Goal: Book appointment/travel/reservation

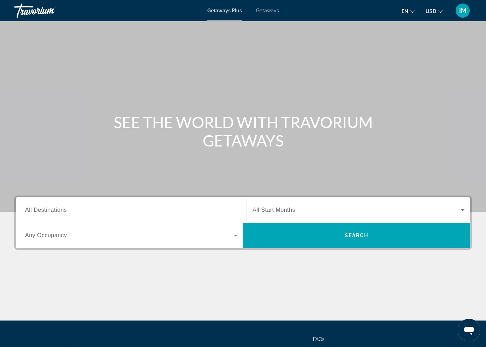
click at [43, 209] on span "All Destinations" at bounding box center [46, 210] width 42 height 6
click at [43, 209] on input "Destination All Destinations" at bounding box center [131, 210] width 212 height 8
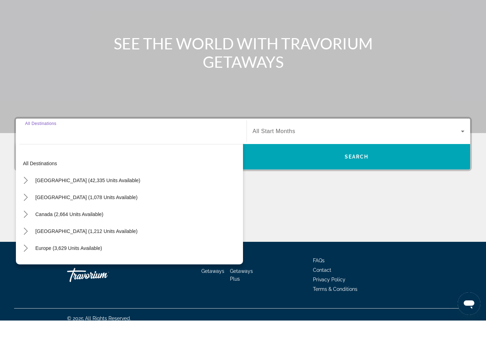
scroll to position [60, 0]
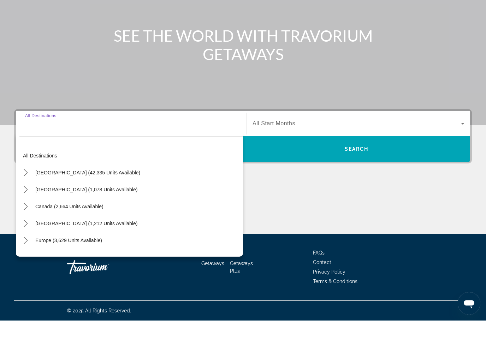
click at [28, 264] on icon "Toggle Europe (3,629 units available) submenu" at bounding box center [26, 267] width 4 height 7
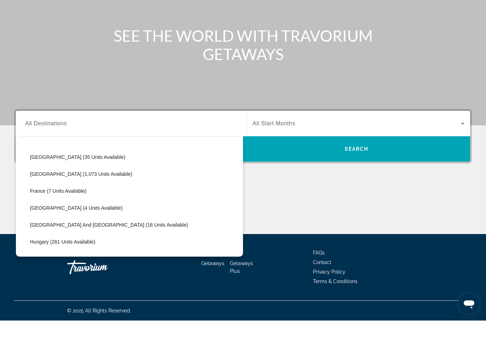
scroll to position [139, 0]
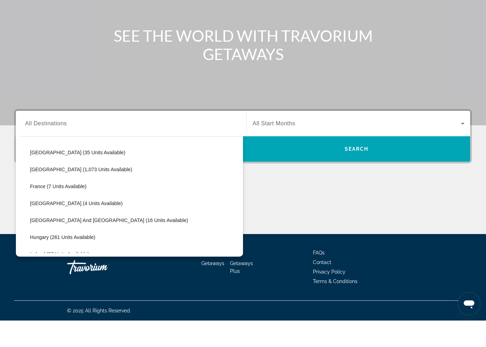
click at [81, 255] on span "Select destination: Hungary (261 units available)" at bounding box center [134, 263] width 217 height 17
type input "**********"
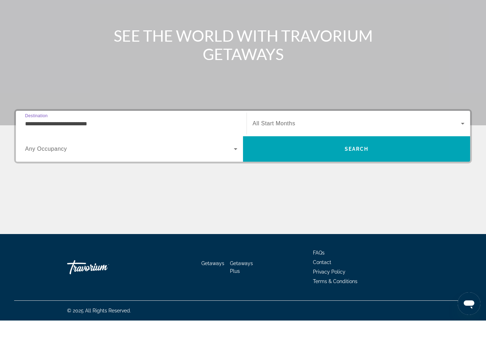
click at [358, 173] on span "Search" at bounding box center [357, 176] width 24 height 6
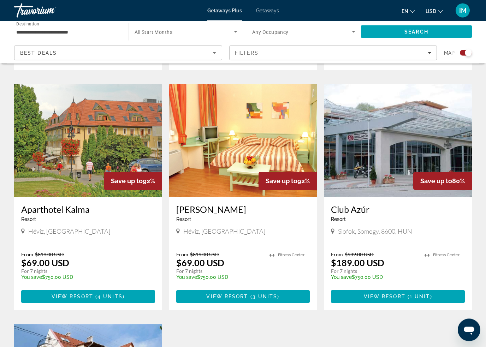
scroll to position [730, 0]
click at [61, 294] on span "View Resort" at bounding box center [73, 297] width 42 height 6
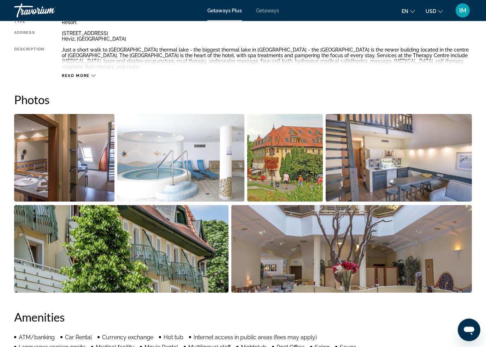
scroll to position [395, 0]
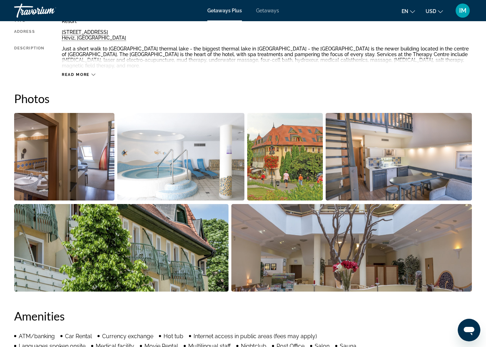
click at [416, 250] on img "Open full-screen image slider" at bounding box center [351, 248] width 241 height 88
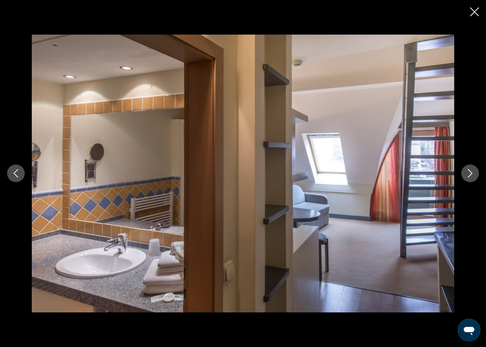
click at [468, 175] on icon "Next image" at bounding box center [470, 173] width 8 height 8
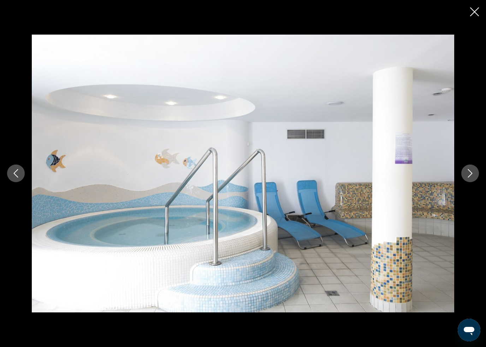
click at [468, 174] on icon "Next image" at bounding box center [470, 173] width 8 height 8
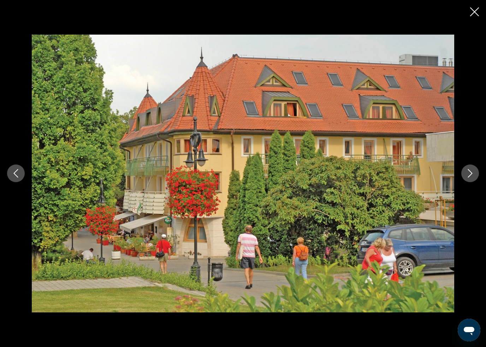
click at [466, 177] on button "Next image" at bounding box center [470, 174] width 18 height 18
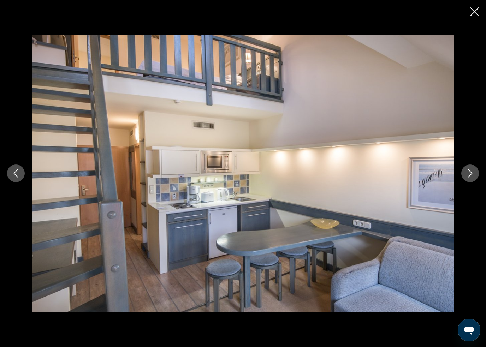
click at [469, 176] on icon "Next image" at bounding box center [470, 173] width 8 height 8
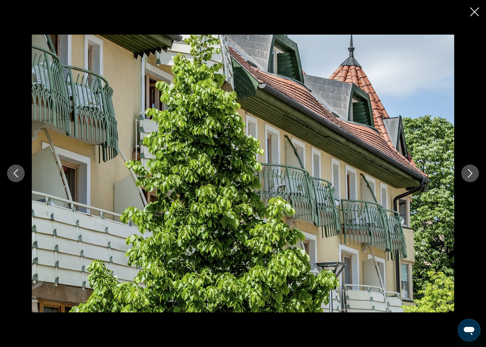
click at [465, 177] on button "Next image" at bounding box center [470, 174] width 18 height 18
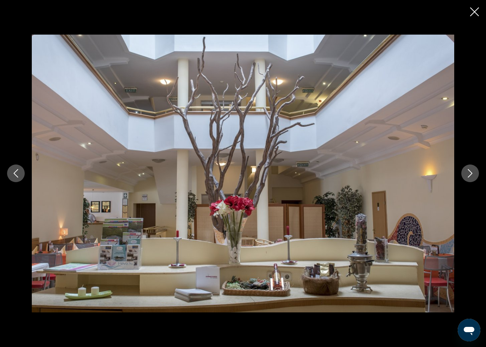
click at [469, 175] on icon "Next image" at bounding box center [470, 173] width 8 height 8
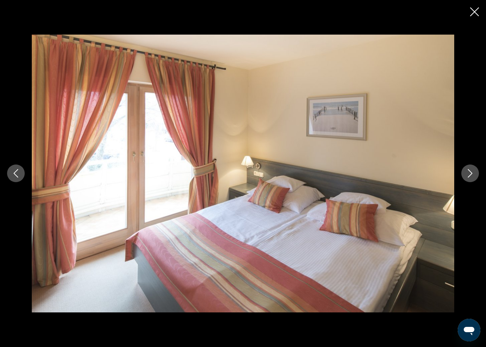
click at [470, 174] on icon "Next image" at bounding box center [470, 173] width 8 height 8
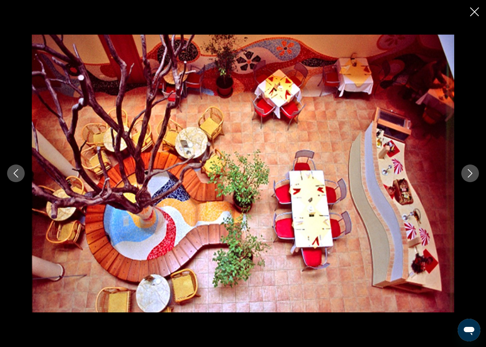
click at [471, 173] on icon "Next image" at bounding box center [470, 174] width 5 height 8
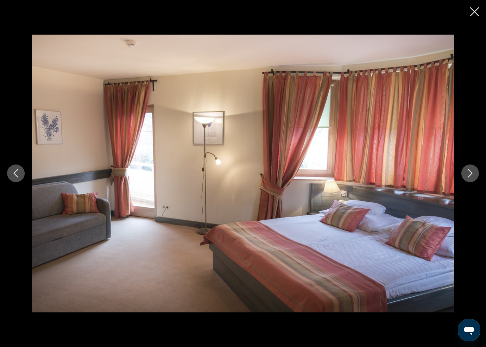
click at [470, 175] on icon "Next image" at bounding box center [470, 173] width 8 height 8
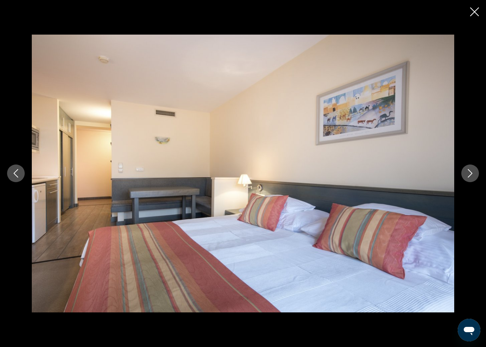
click at [469, 177] on icon "Next image" at bounding box center [470, 173] width 8 height 8
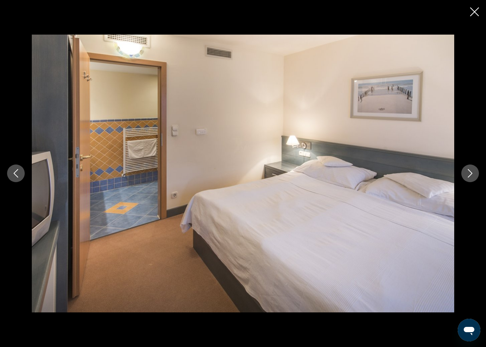
click at [473, 177] on icon "Next image" at bounding box center [470, 173] width 8 height 8
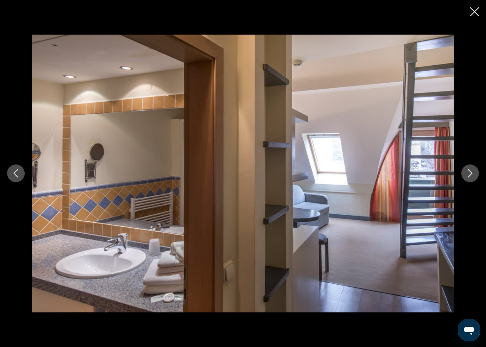
click at [473, 172] on icon "Next image" at bounding box center [470, 173] width 8 height 8
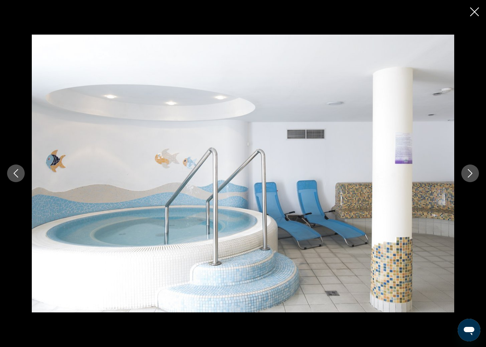
click at [469, 174] on icon "Next image" at bounding box center [470, 173] width 8 height 8
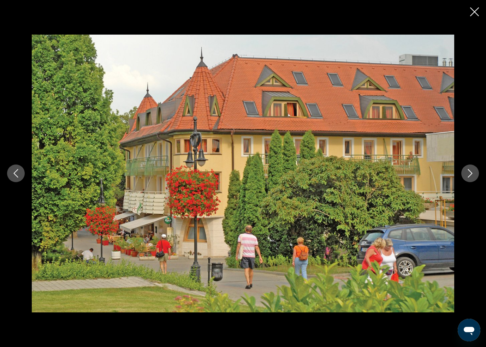
click at [468, 174] on icon "Next image" at bounding box center [470, 173] width 8 height 8
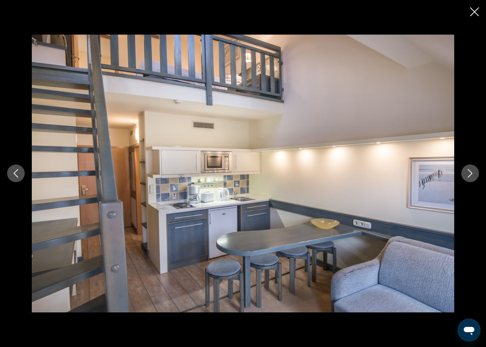
click at [471, 10] on icon "Close slideshow" at bounding box center [474, 11] width 9 height 9
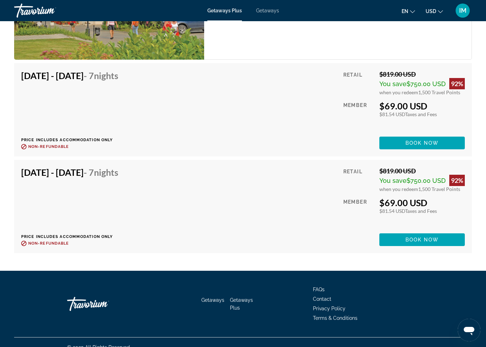
scroll to position [1389, 0]
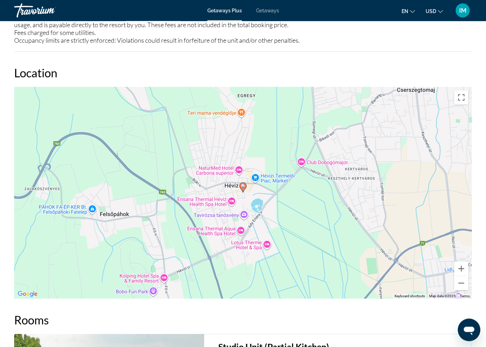
click at [461, 94] on button "Toggle fullscreen view" at bounding box center [461, 98] width 14 height 14
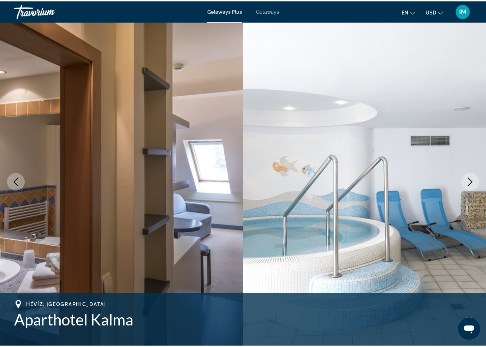
scroll to position [940, 0]
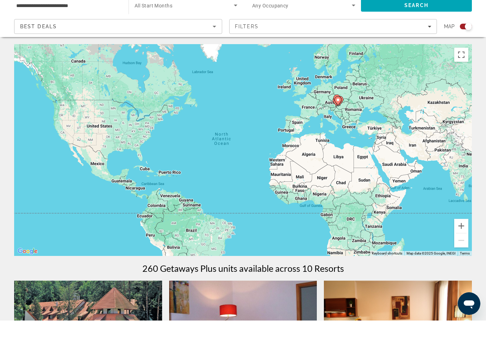
click at [460, 74] on button "Toggle fullscreen view" at bounding box center [461, 81] width 14 height 14
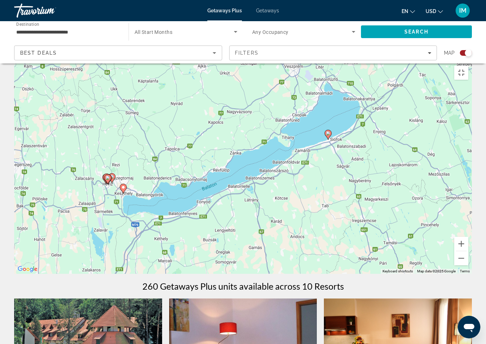
type input "**********"
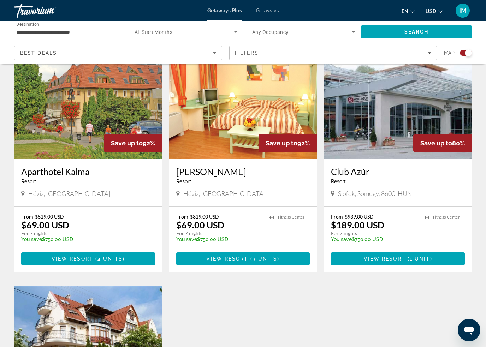
scroll to position [767, 0]
click at [408, 256] on span "( 1 unit )" at bounding box center [419, 259] width 27 height 6
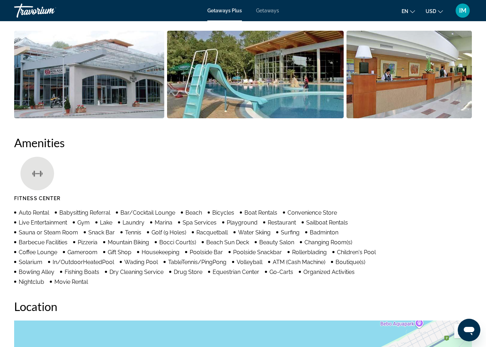
scroll to position [434, 0]
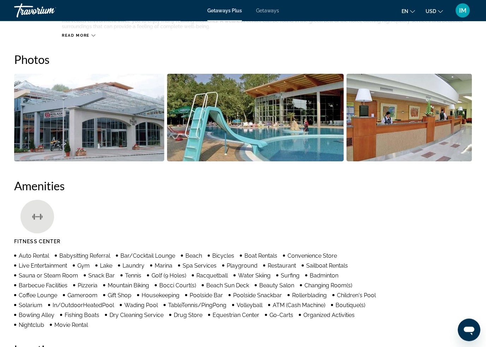
click at [57, 121] on img "Open full-screen image slider" at bounding box center [89, 118] width 150 height 88
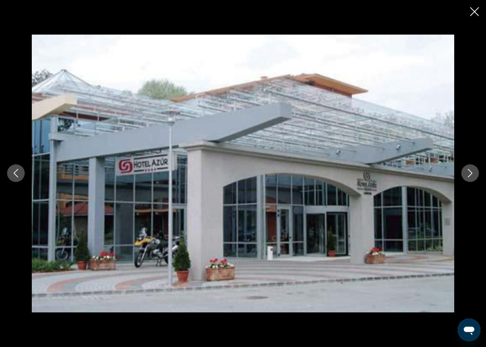
click at [471, 168] on button "Next image" at bounding box center [470, 174] width 18 height 18
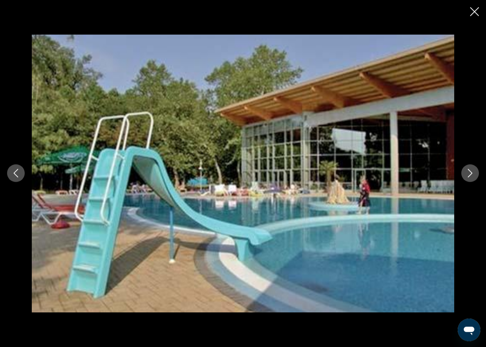
click at [466, 169] on button "Next image" at bounding box center [470, 174] width 18 height 18
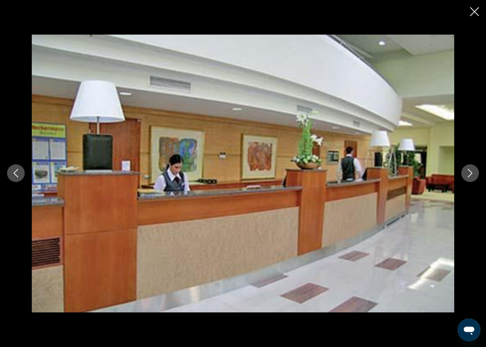
click at [468, 171] on icon "Next image" at bounding box center [470, 173] width 8 height 8
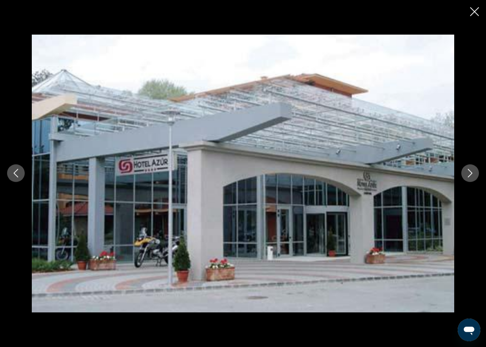
click at [468, 173] on icon "Next image" at bounding box center [470, 173] width 8 height 8
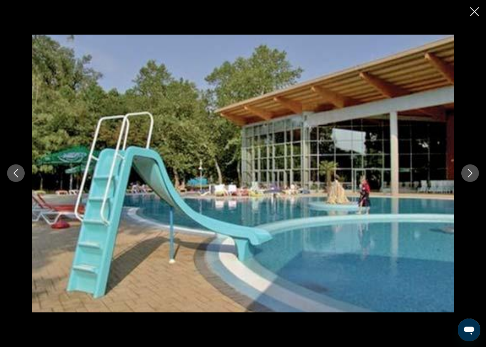
click at [472, 13] on icon "Close slideshow" at bounding box center [474, 11] width 9 height 9
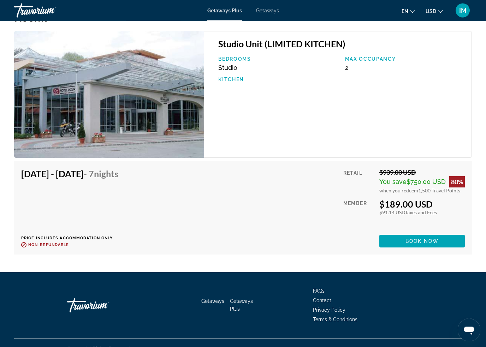
scroll to position [1014, 0]
click at [435, 238] on span "Book now" at bounding box center [423, 241] width 34 height 6
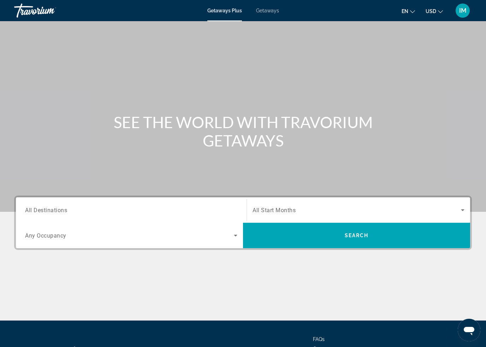
click at [47, 208] on span "All Destinations" at bounding box center [46, 210] width 42 height 7
click at [47, 208] on input "Destination All Destinations" at bounding box center [131, 210] width 212 height 8
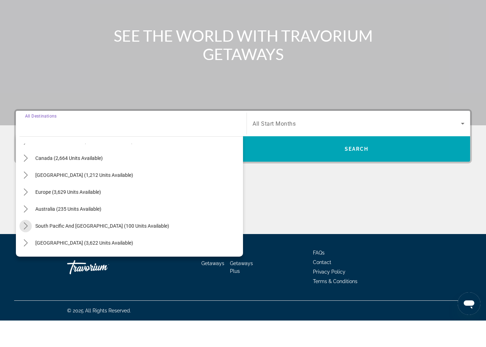
scroll to position [43, 0]
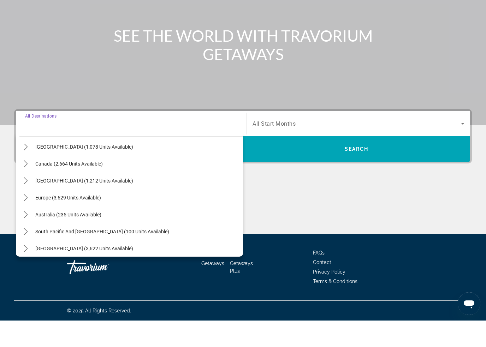
click at [25, 221] on icon "Toggle Europe (3,629 units available) submenu" at bounding box center [26, 224] width 4 height 7
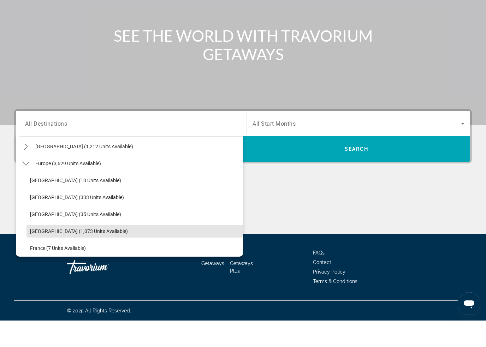
scroll to position [77, 0]
click at [23, 188] on icon "Toggle Europe (3,629 units available) submenu" at bounding box center [25, 190] width 7 height 4
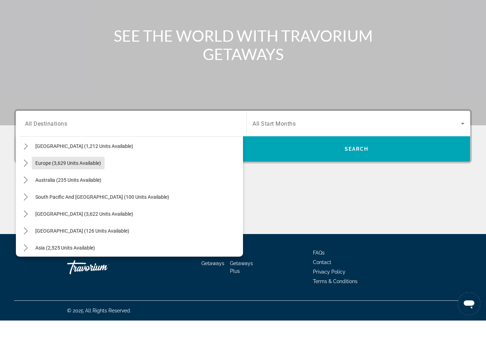
click at [47, 187] on span "Europe (3,629 units available)" at bounding box center [68, 190] width 66 height 6
type input "**********"
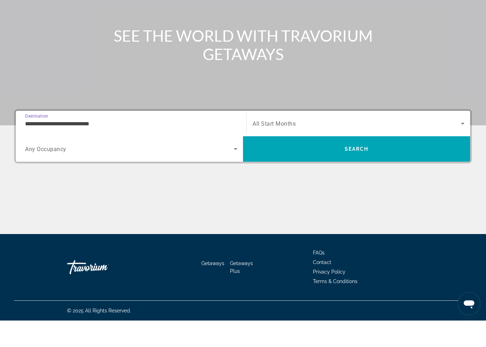
click at [413, 167] on span "Search" at bounding box center [356, 175] width 227 height 17
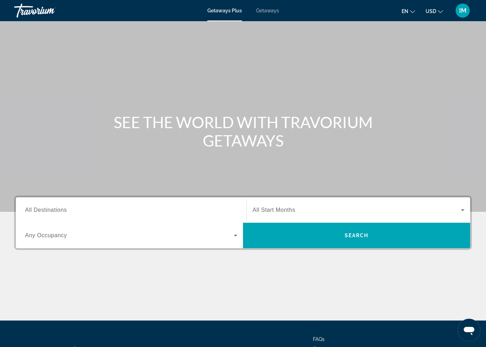
click at [39, 211] on span "All Destinations" at bounding box center [46, 210] width 42 height 6
click at [39, 211] on input "Destination All Destinations" at bounding box center [131, 210] width 212 height 8
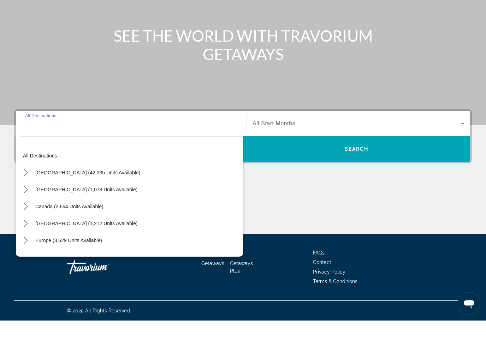
scroll to position [60, 0]
click at [46, 264] on span "Europe (3,629 units available)" at bounding box center [68, 267] width 67 height 6
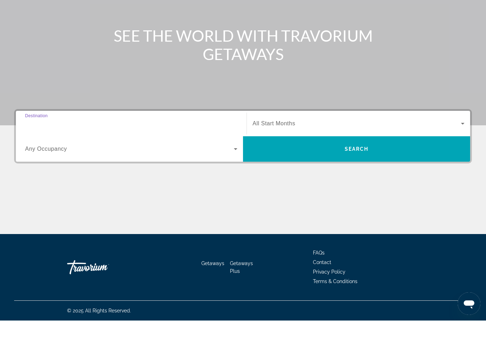
type input "**********"
click at [407, 167] on span "Search" at bounding box center [356, 175] width 227 height 17
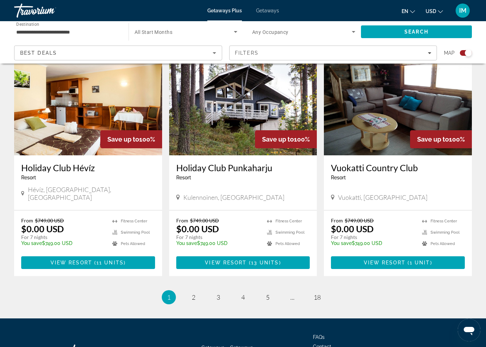
scroll to position [1055, 0]
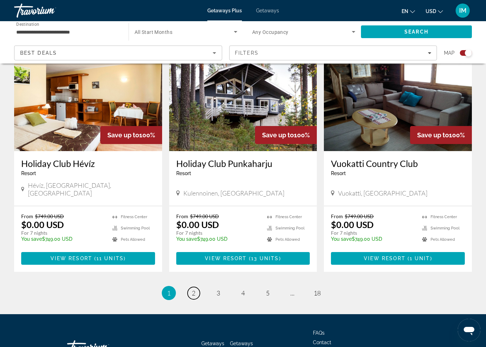
click at [196, 287] on link "page 2" at bounding box center [194, 293] width 12 height 12
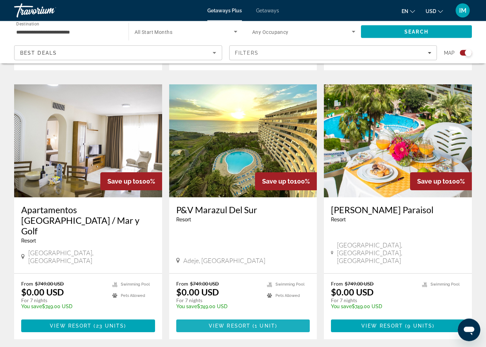
scroll to position [479, 0]
click at [291, 318] on span "Main content" at bounding box center [243, 326] width 134 height 17
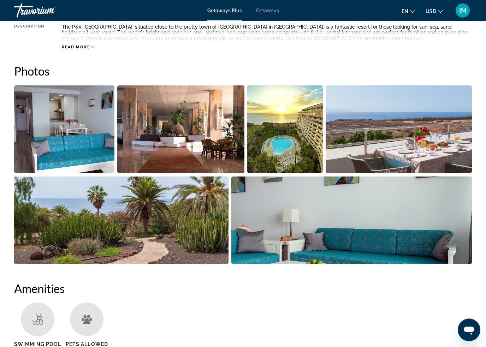
scroll to position [417, 0]
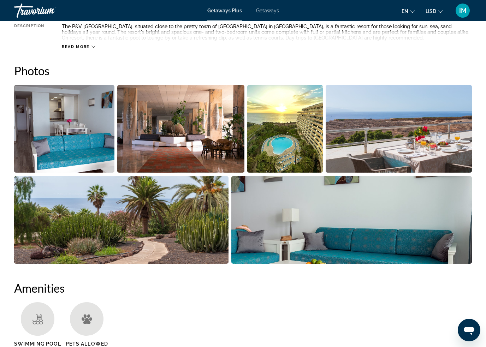
click at [53, 143] on img "Open full-screen image slider" at bounding box center [64, 129] width 100 height 88
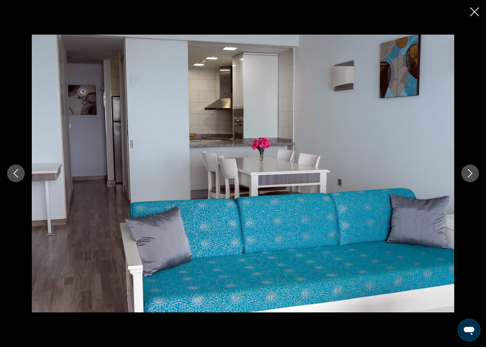
click at [472, 176] on icon "Next image" at bounding box center [470, 173] width 8 height 8
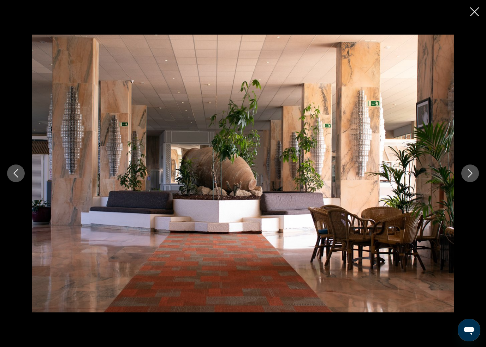
click at [471, 170] on icon "Next image" at bounding box center [470, 173] width 8 height 8
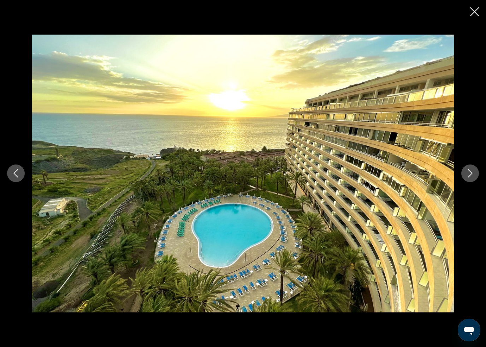
click at [469, 176] on icon "Next image" at bounding box center [470, 173] width 8 height 8
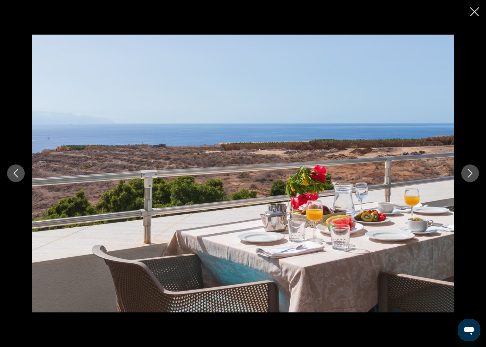
click at [472, 173] on icon "Next image" at bounding box center [470, 173] width 8 height 8
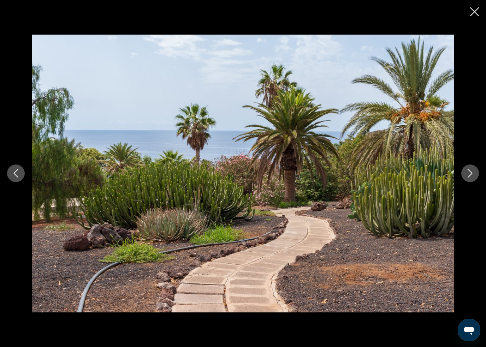
click at [470, 174] on icon "Next image" at bounding box center [470, 173] width 8 height 8
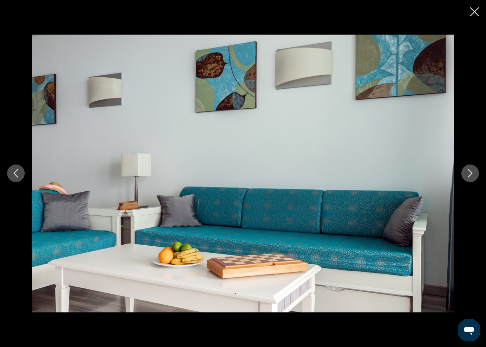
click at [471, 171] on icon "Next image" at bounding box center [470, 173] width 8 height 8
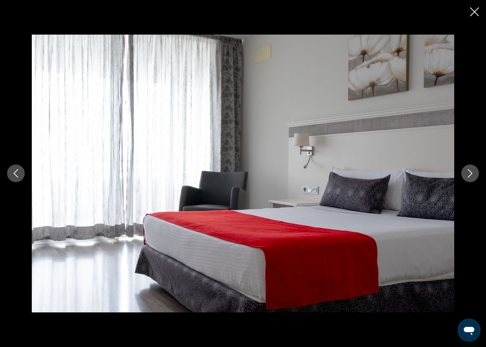
click at [471, 172] on icon "Next image" at bounding box center [470, 173] width 8 height 8
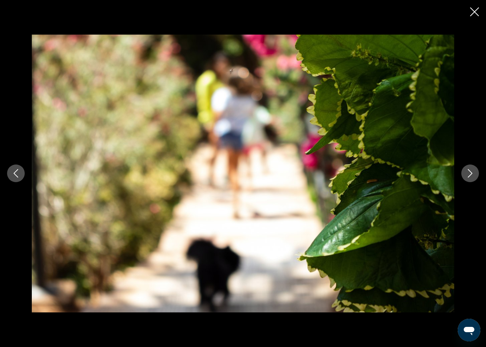
click at [471, 170] on button "Next image" at bounding box center [470, 174] width 18 height 18
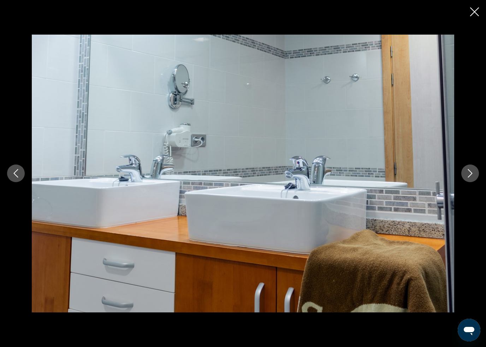
click at [470, 168] on button "Next image" at bounding box center [470, 174] width 18 height 18
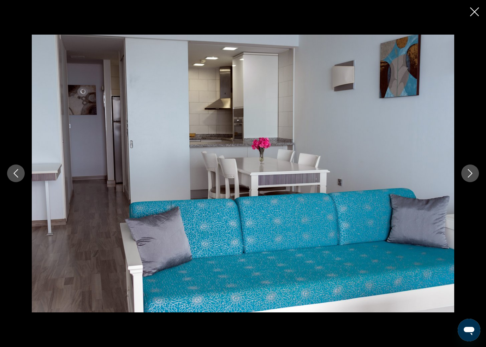
click at [470, 173] on icon "Next image" at bounding box center [470, 173] width 8 height 8
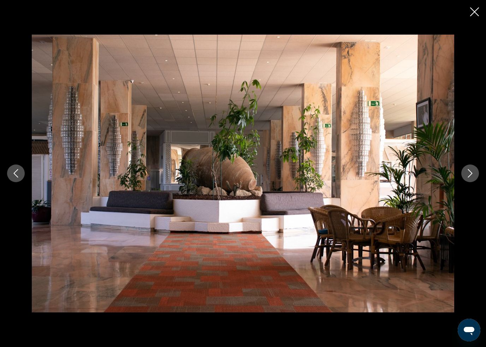
click at [470, 168] on button "Next image" at bounding box center [470, 174] width 18 height 18
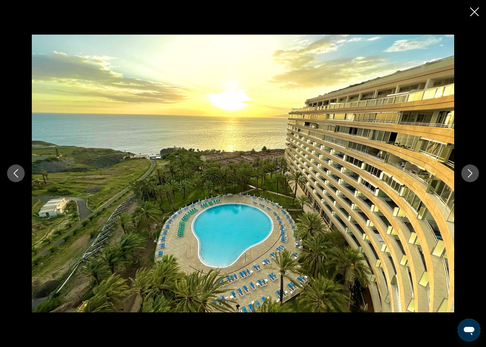
click at [477, 8] on icon "Close slideshow" at bounding box center [474, 11] width 9 height 9
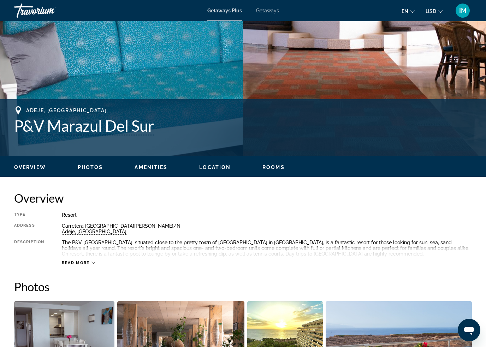
scroll to position [191, 0]
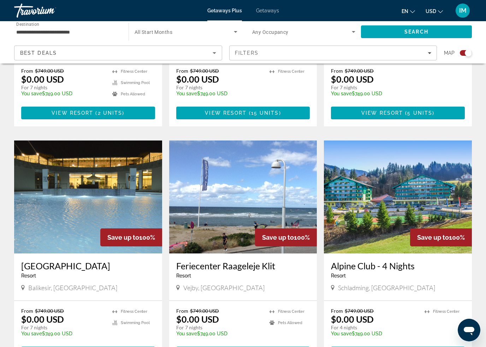
scroll to position [961, 0]
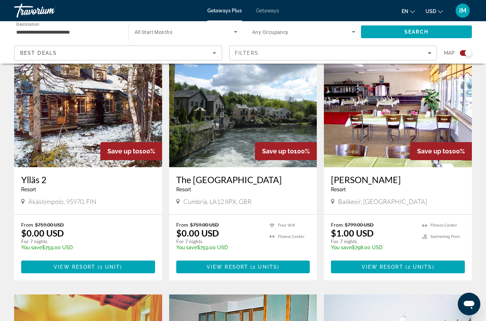
scroll to position [253, 0]
